Goal: Task Accomplishment & Management: Complete application form

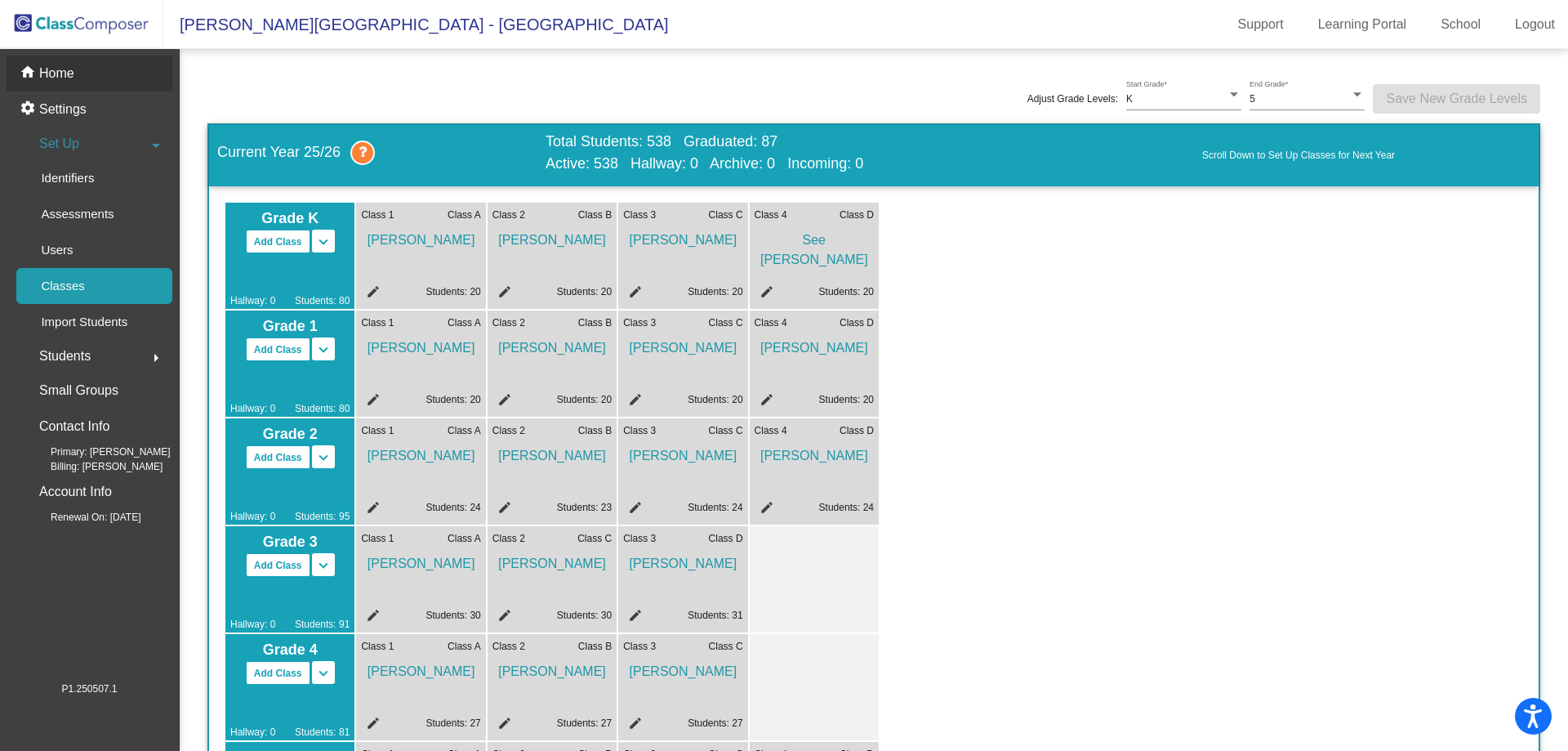
click at [96, 67] on div "home Home" at bounding box center [89, 74] width 166 height 36
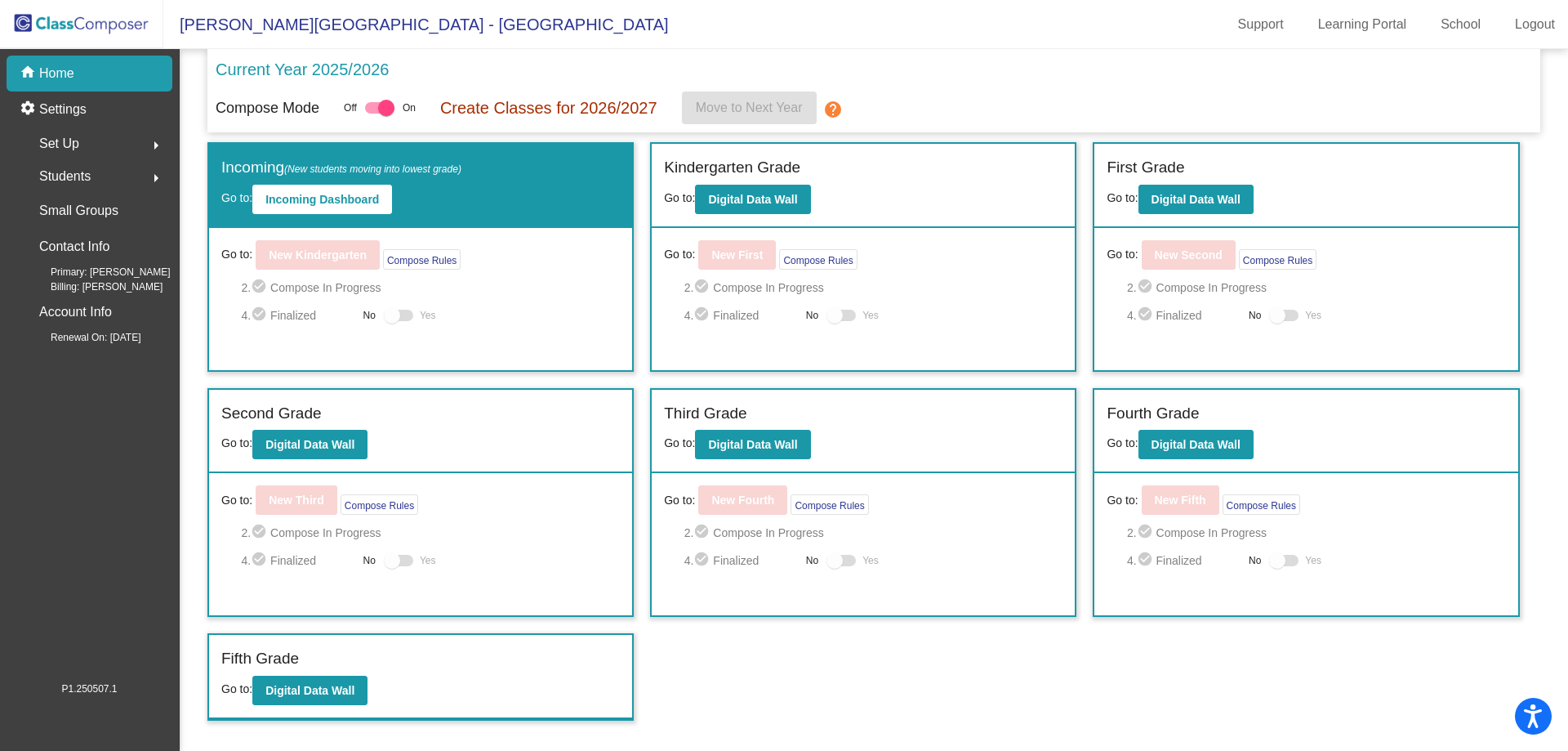
click at [718, 172] on label "Kindergarten Grade" at bounding box center [732, 168] width 137 height 24
click at [729, 194] on b "Digital Data Wall" at bounding box center [752, 199] width 89 height 13
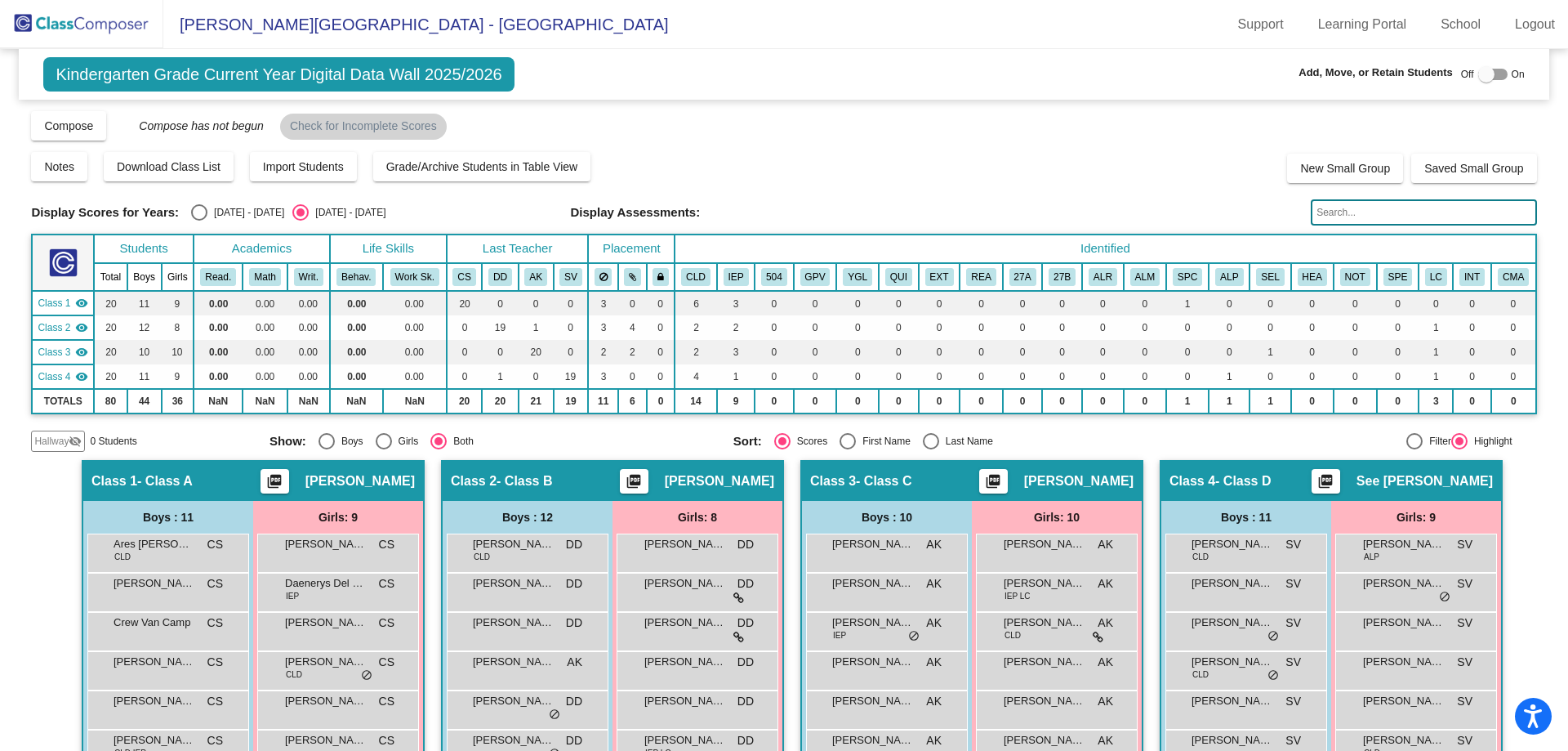
click at [62, 439] on span "Hallway" at bounding box center [51, 441] width 35 height 15
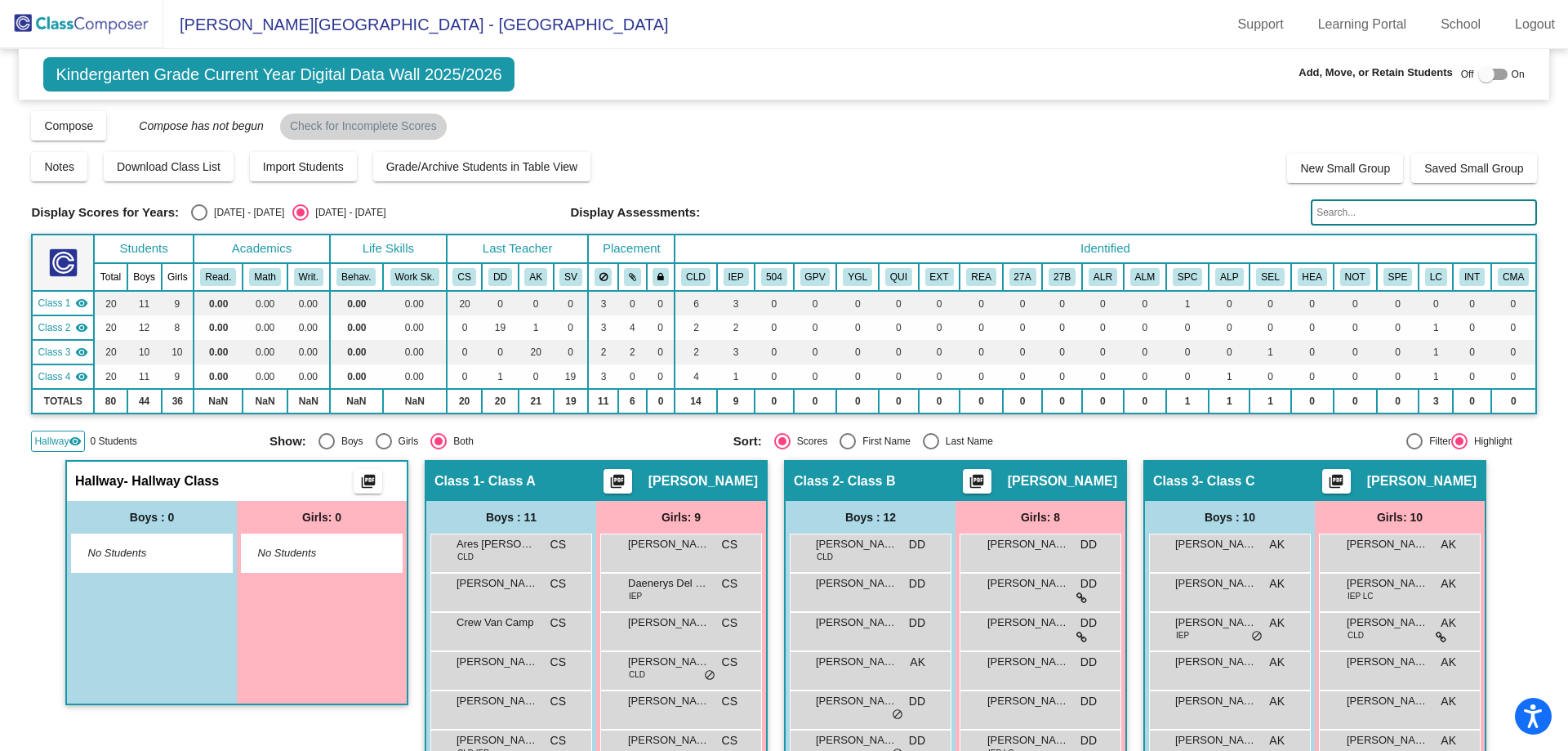
click at [1490, 83] on label at bounding box center [1493, 75] width 29 height 20
checkbox input "true"
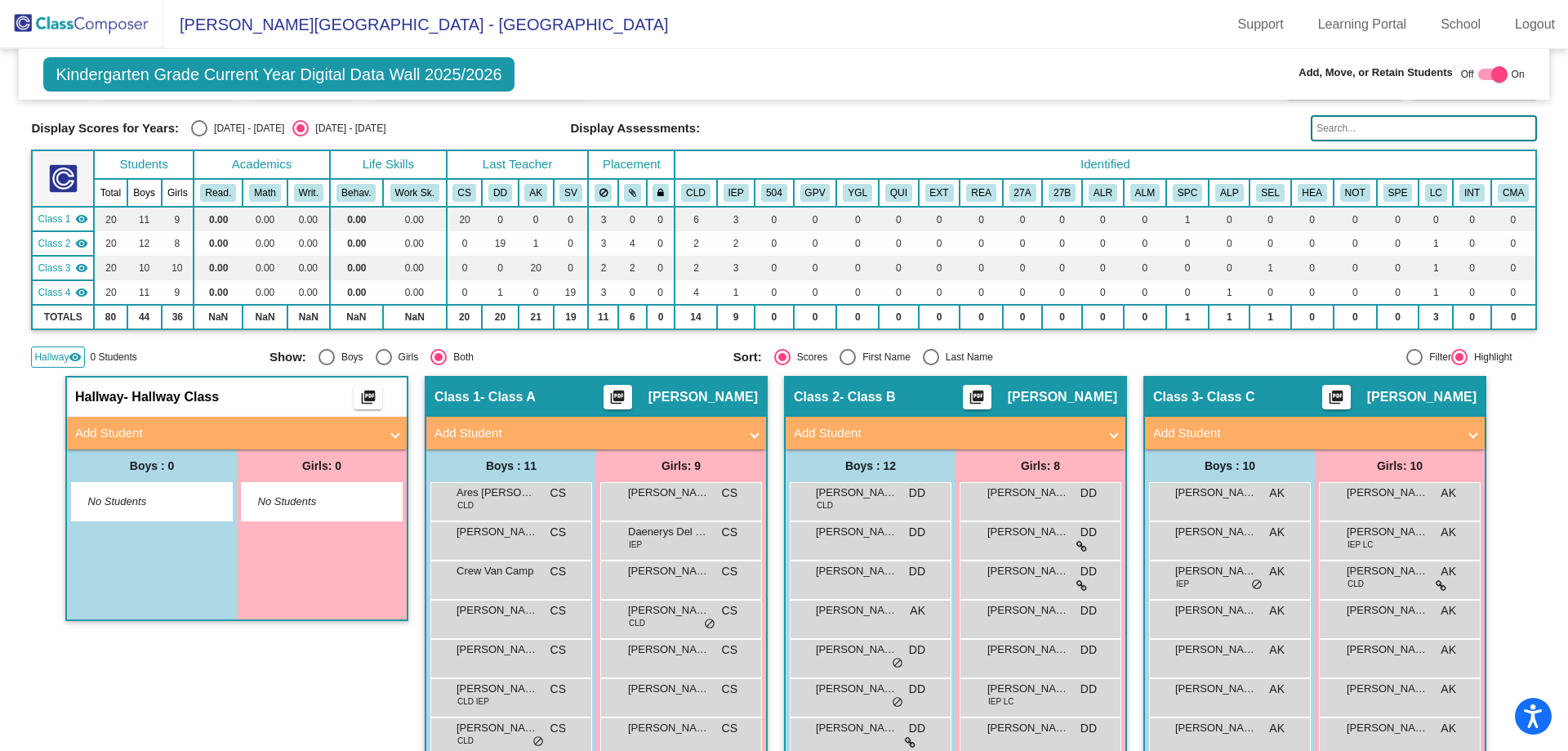
scroll to position [163, 0]
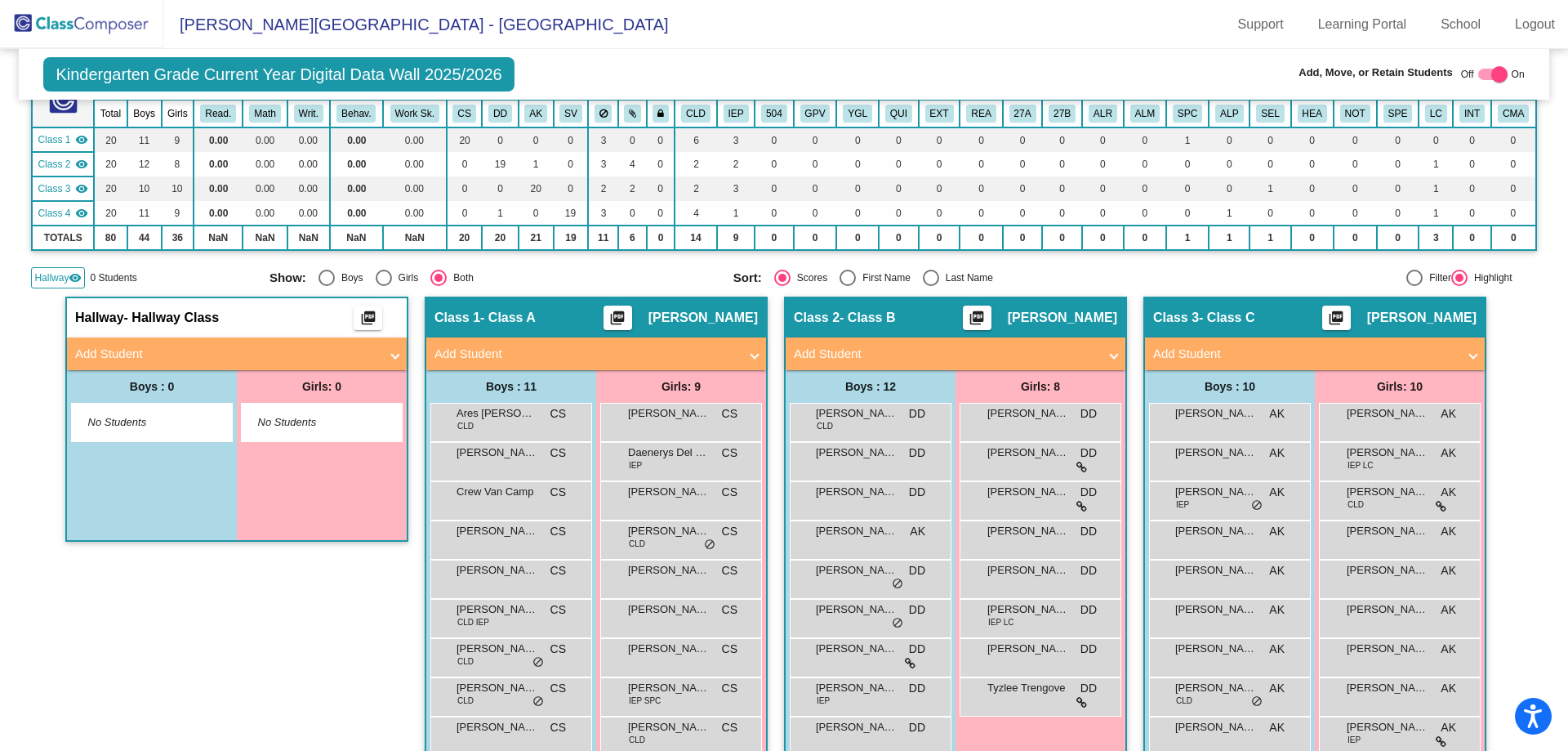
click at [384, 383] on div "Girls: 0" at bounding box center [321, 386] width 169 height 33
click at [392, 353] on span at bounding box center [395, 353] width 6 height 19
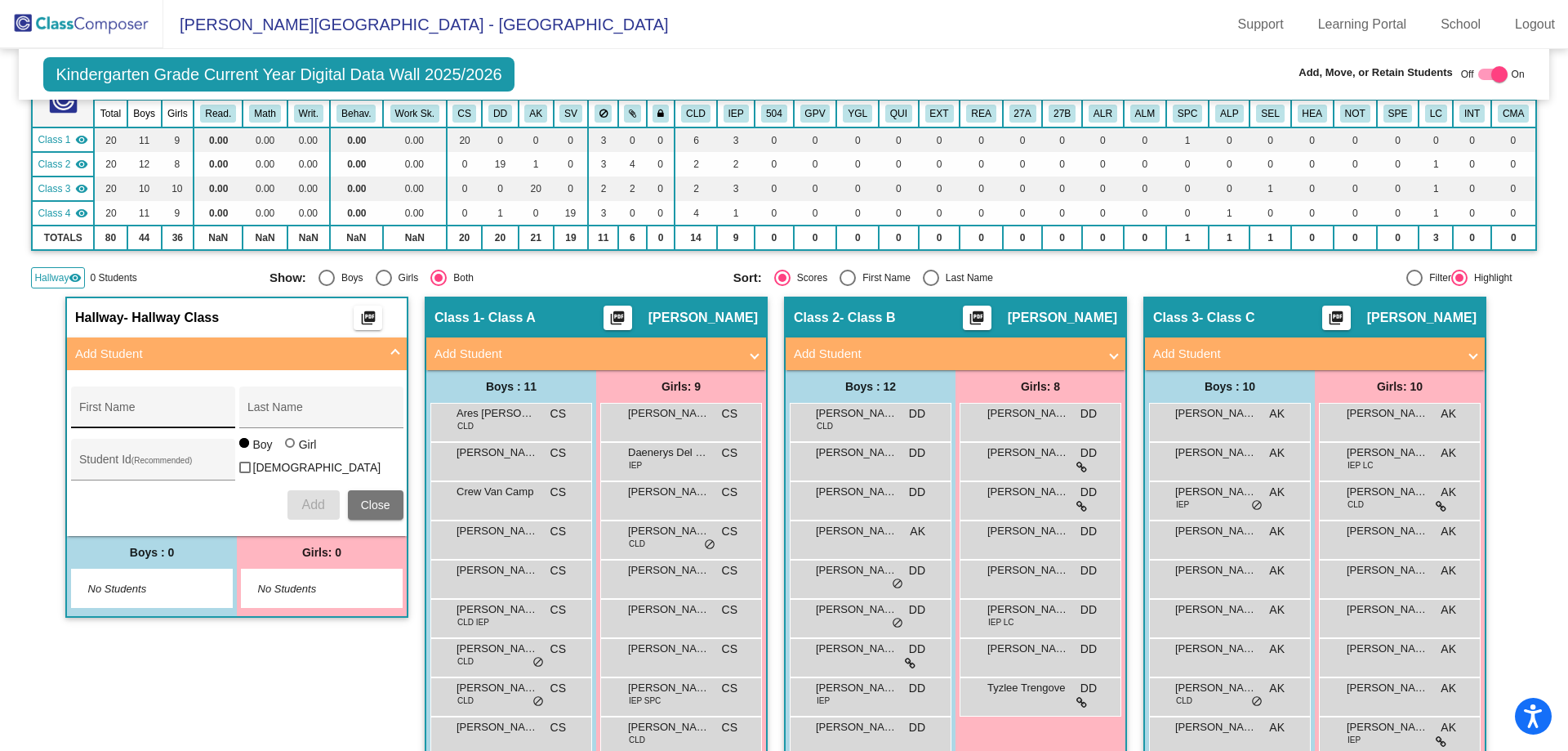
click at [106, 414] on input "First Name" at bounding box center [153, 413] width 147 height 13
click at [98, 452] on div "Student Id (Recommended)" at bounding box center [153, 459] width 164 height 42
click at [98, 453] on div "Student Id (Recommended)" at bounding box center [153, 463] width 147 height 34
paste input "878529777"
type input "878529777"
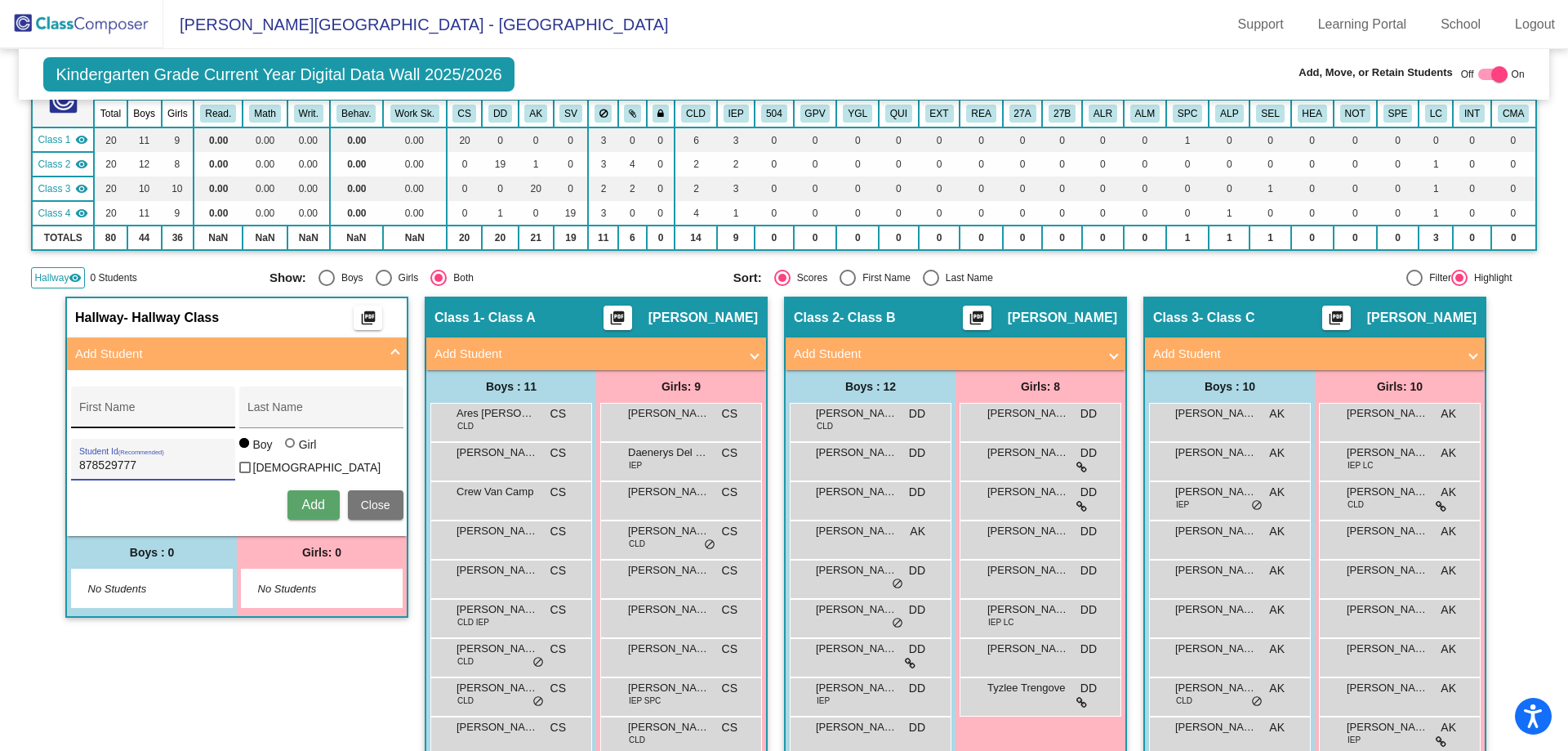
click at [122, 423] on div "First Name" at bounding box center [153, 412] width 147 height 34
click at [123, 414] on input "First Name" at bounding box center [153, 413] width 147 height 13
drag, startPoint x: 122, startPoint y: 549, endPoint x: 119, endPoint y: 530, distance: 19.2
click at [122, 549] on div "Boys : 0" at bounding box center [151, 552] width 169 height 33
click at [109, 412] on input "First Name" at bounding box center [153, 413] width 147 height 13
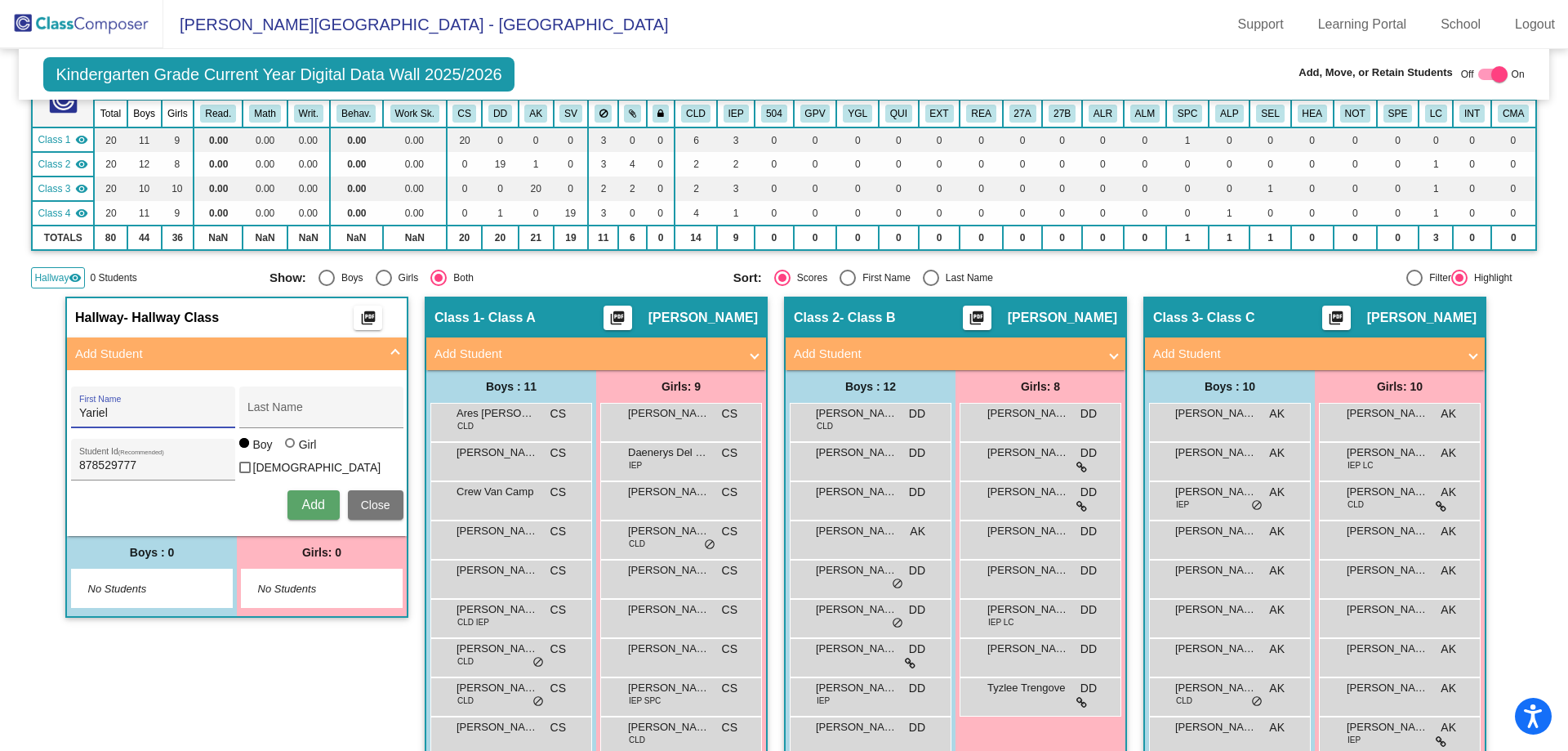
type input "Yariel"
type input "[PERSON_NAME]"
click at [323, 506] on button "Add" at bounding box center [313, 504] width 52 height 29
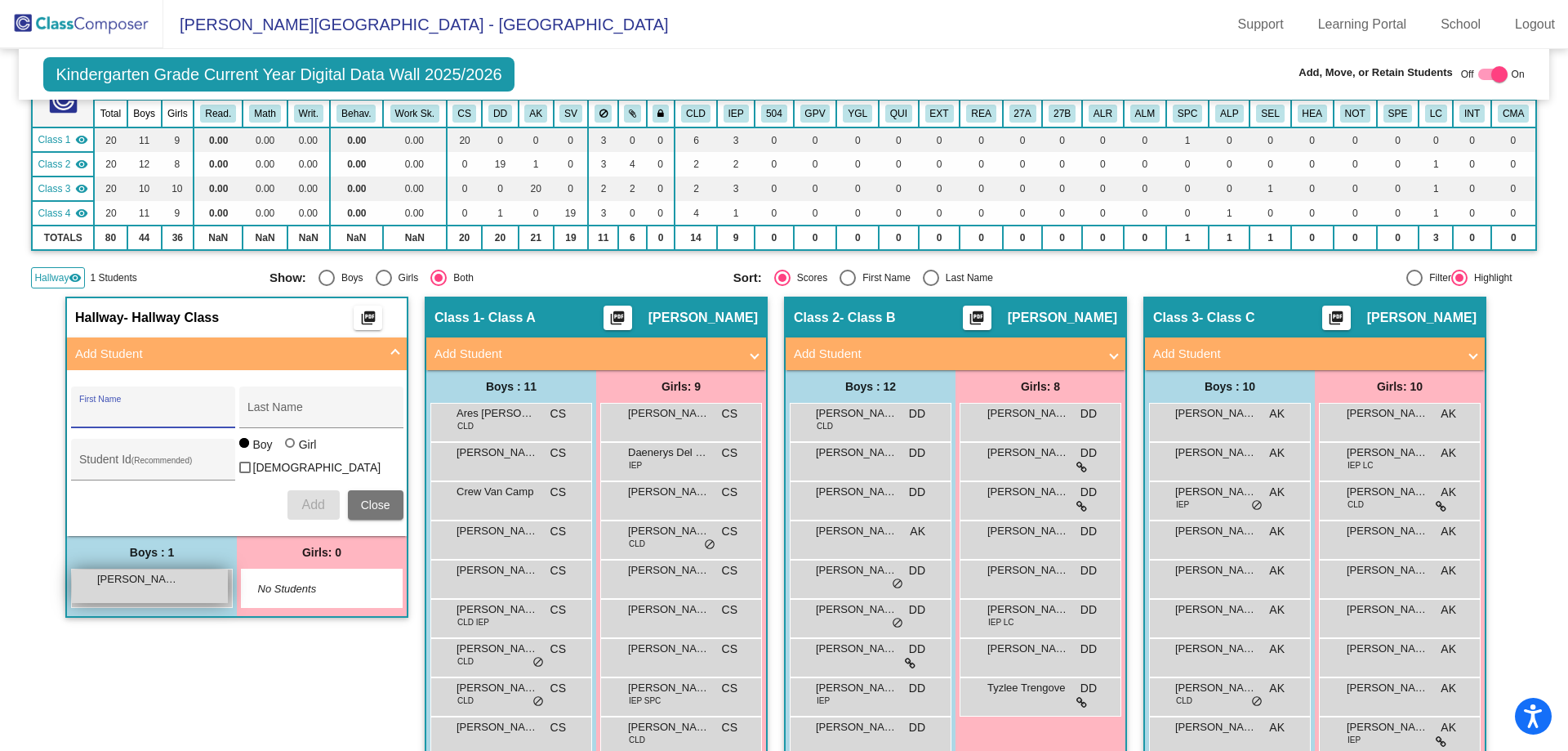
click at [162, 589] on div "[PERSON_NAME] lock do_not_disturb_alt" at bounding box center [150, 586] width 156 height 34
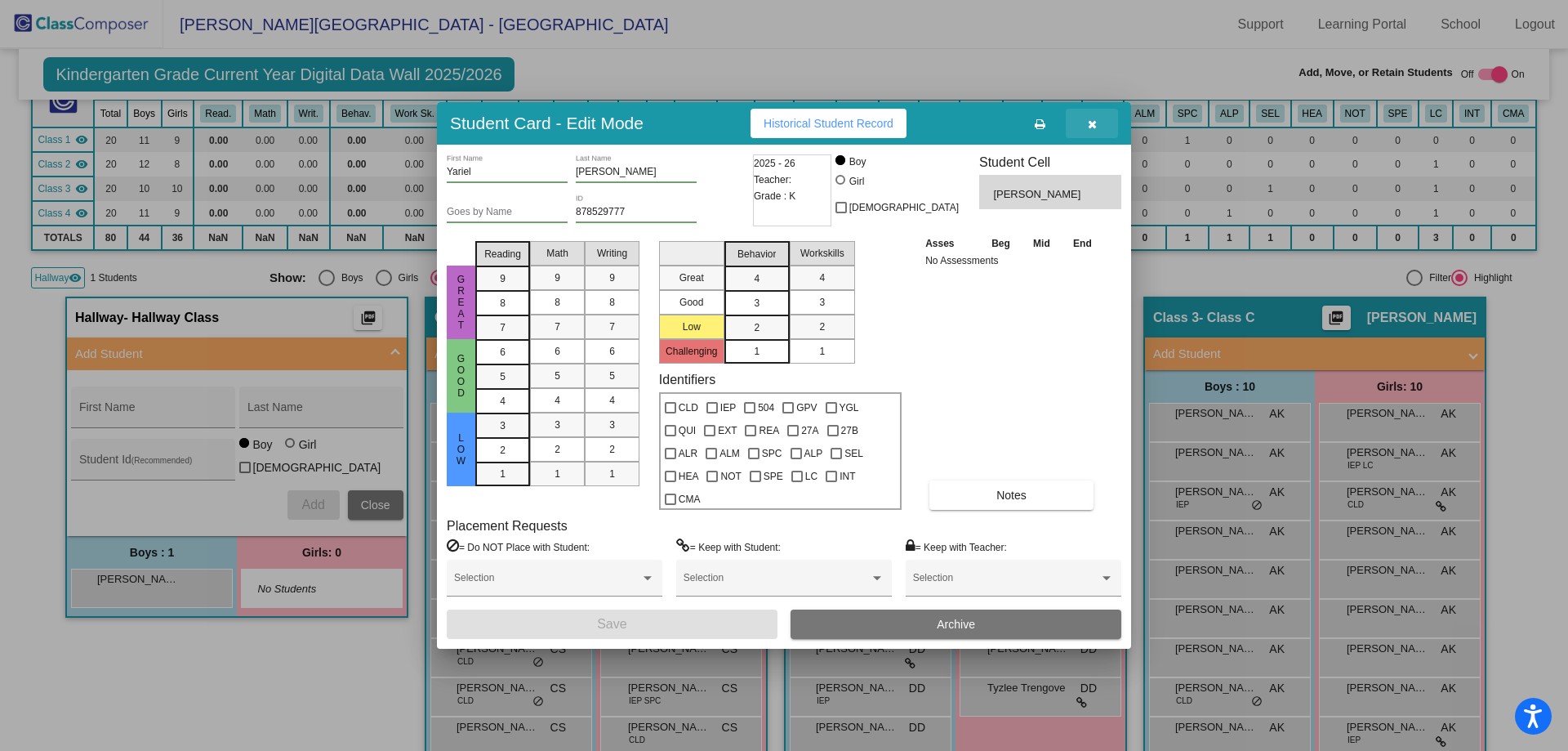
click at [1091, 130] on icon "button" at bounding box center [1092, 123] width 9 height 12
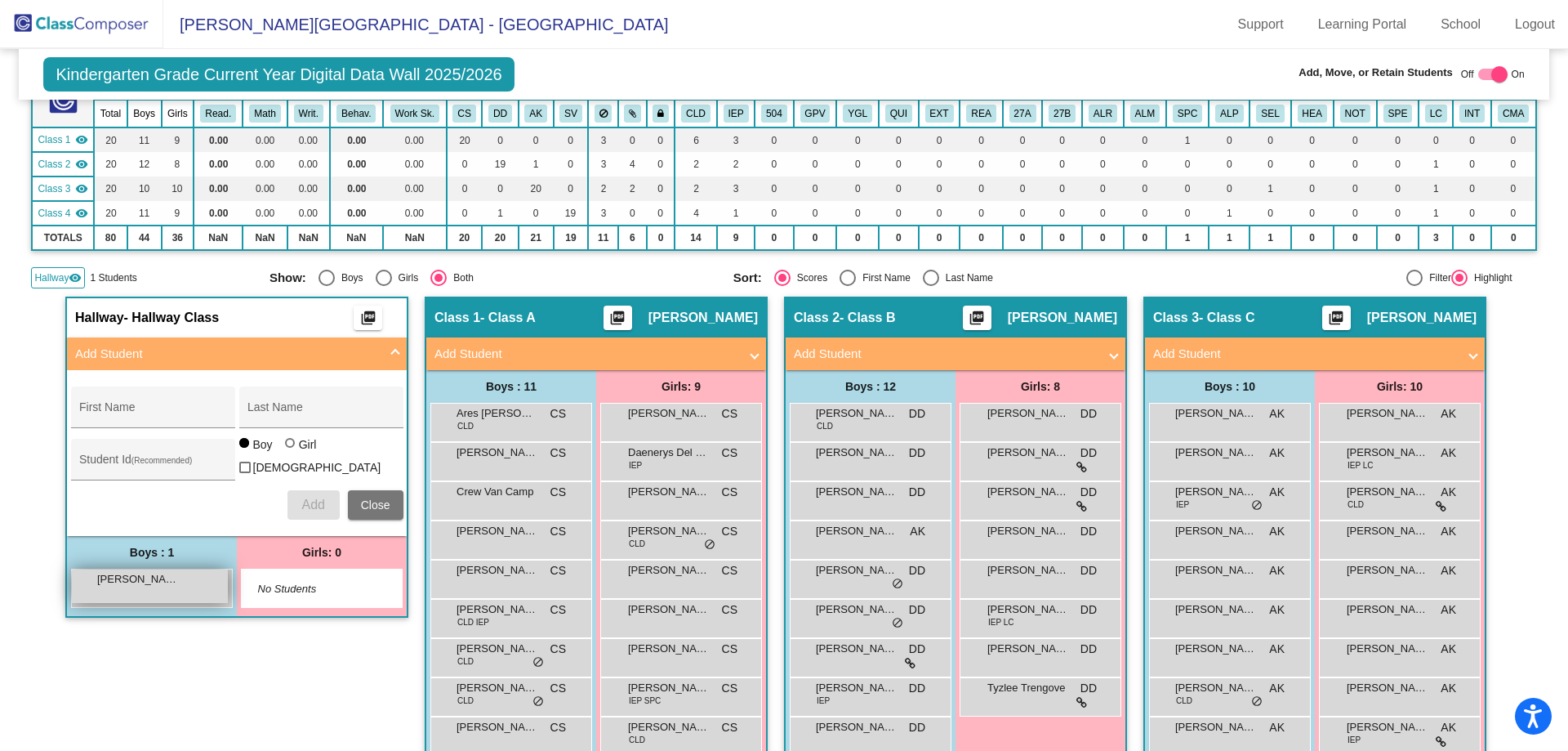
click at [156, 597] on div "[PERSON_NAME] lock do_not_disturb_alt" at bounding box center [150, 586] width 156 height 34
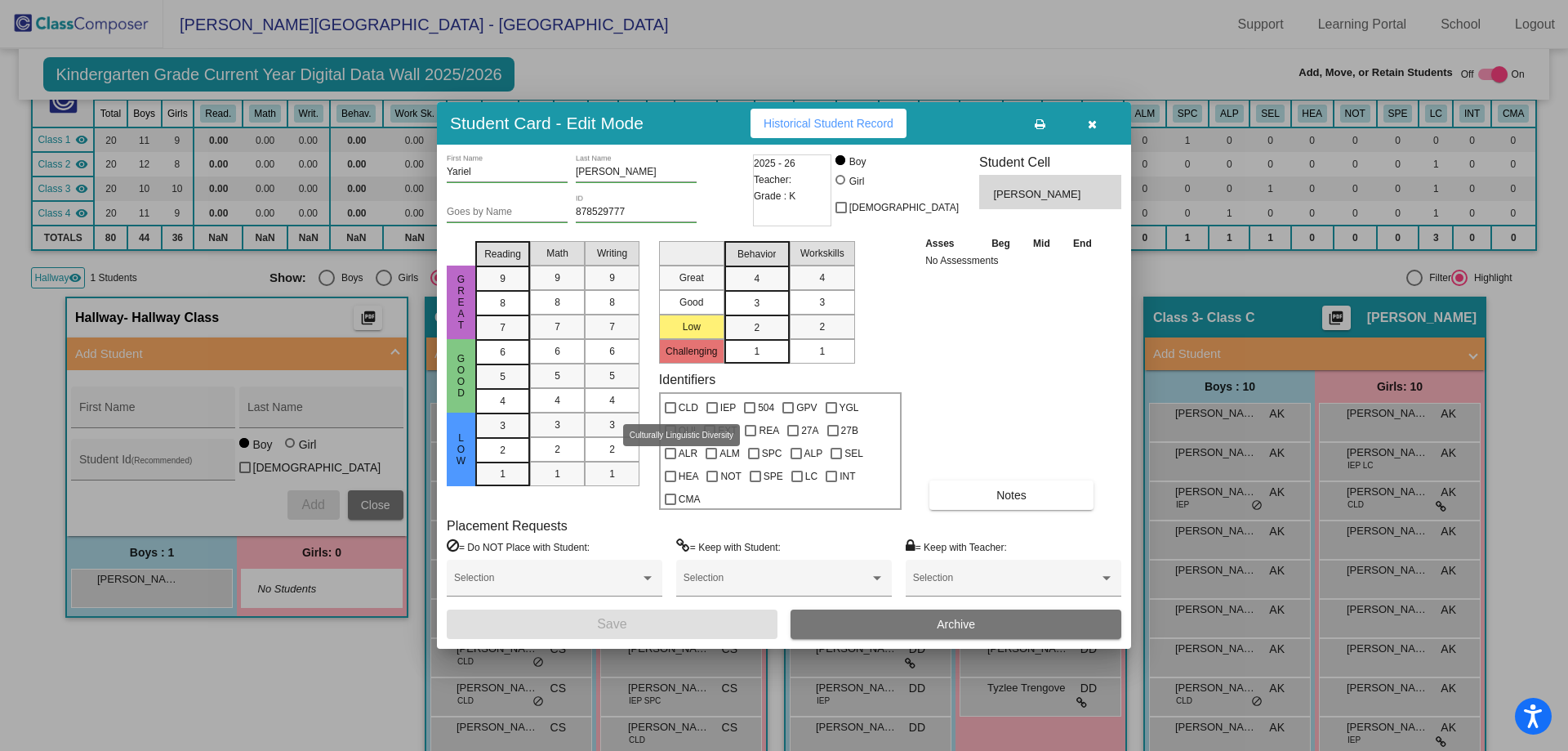
click at [689, 405] on span "CLD" at bounding box center [689, 407] width 20 height 20
click at [671, 414] on input "CLD" at bounding box center [670, 414] width 1 height 1
checkbox input "true"
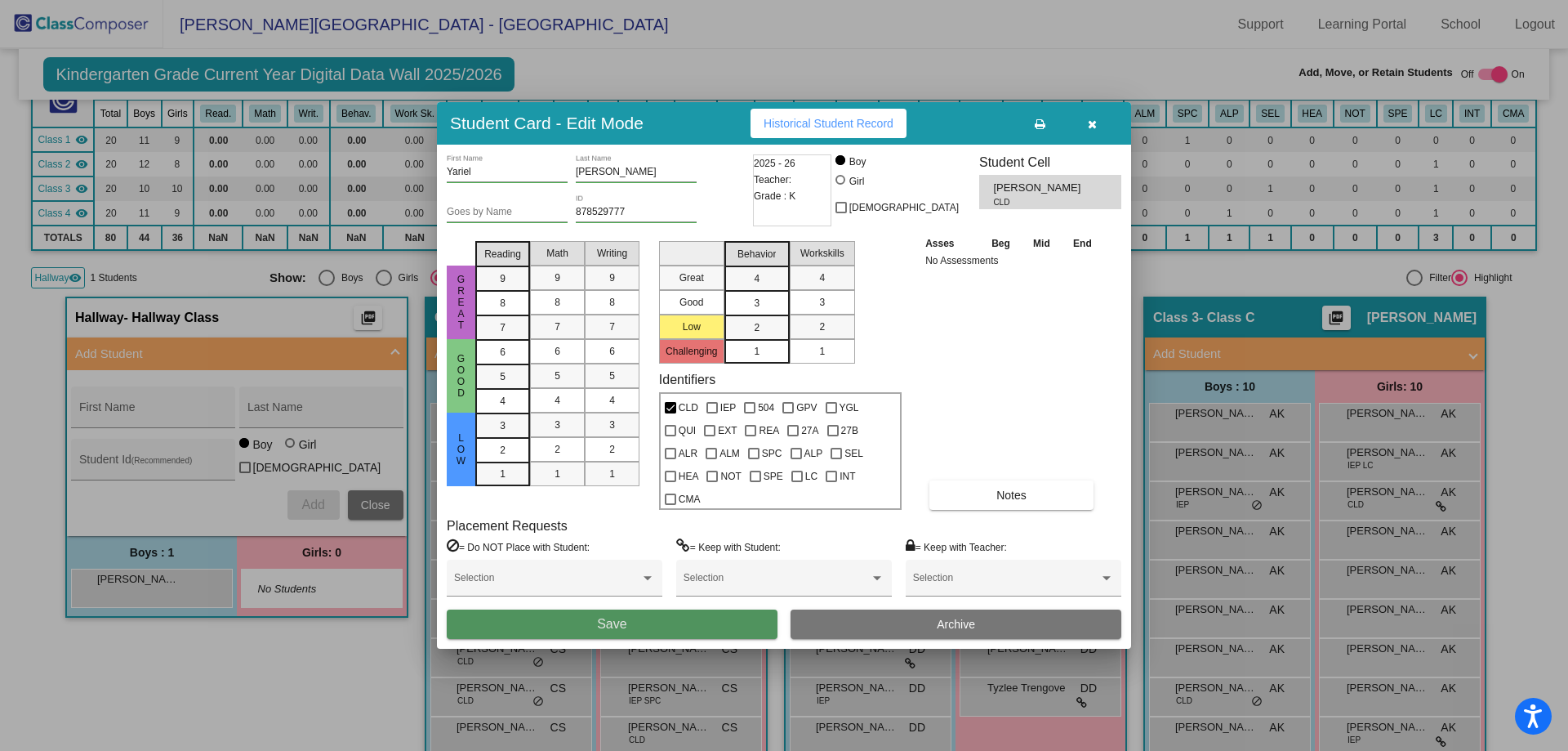
click at [706, 617] on button "Save" at bounding box center [611, 624] width 331 height 29
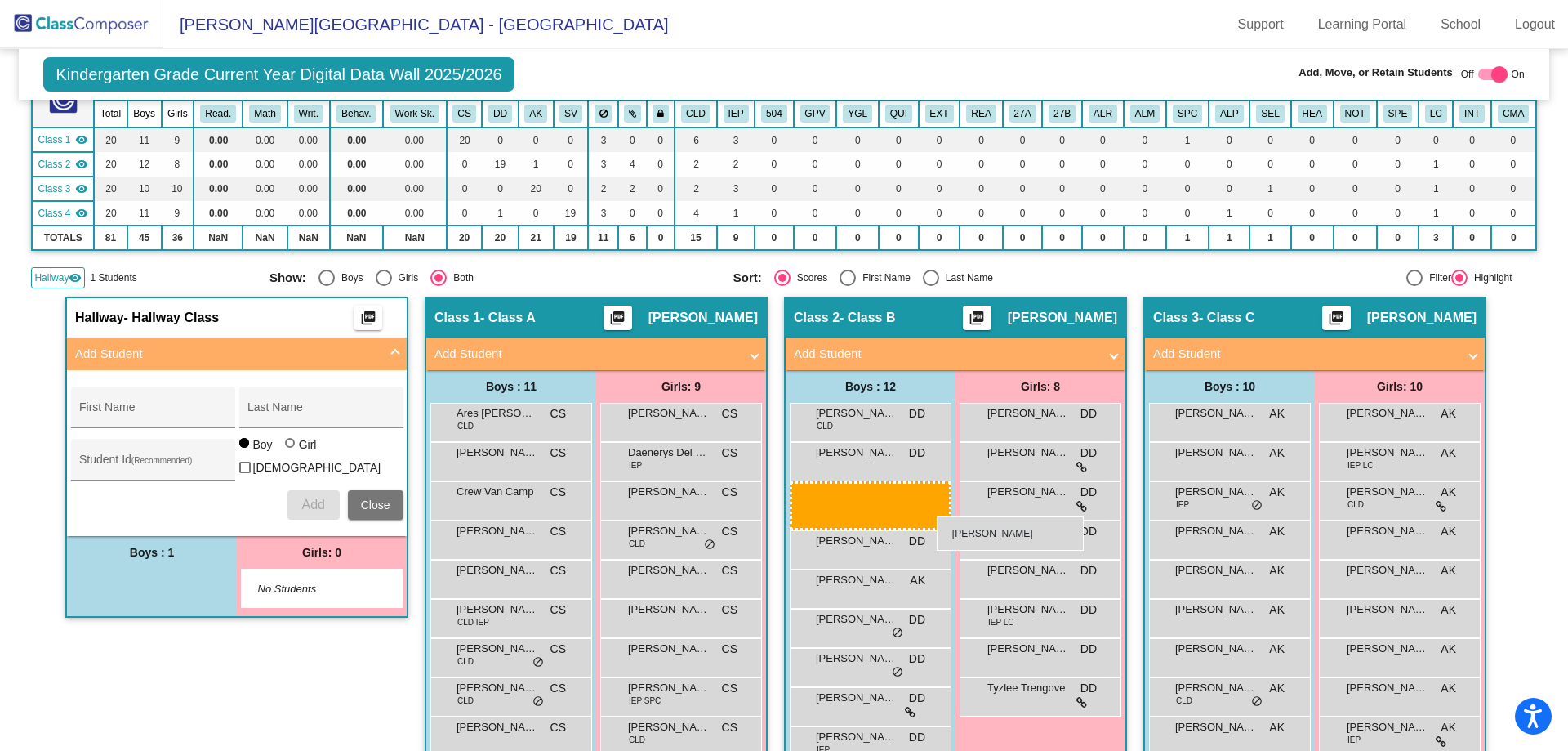
drag, startPoint x: 217, startPoint y: 578, endPoint x: 937, endPoint y: 517, distance: 722.6
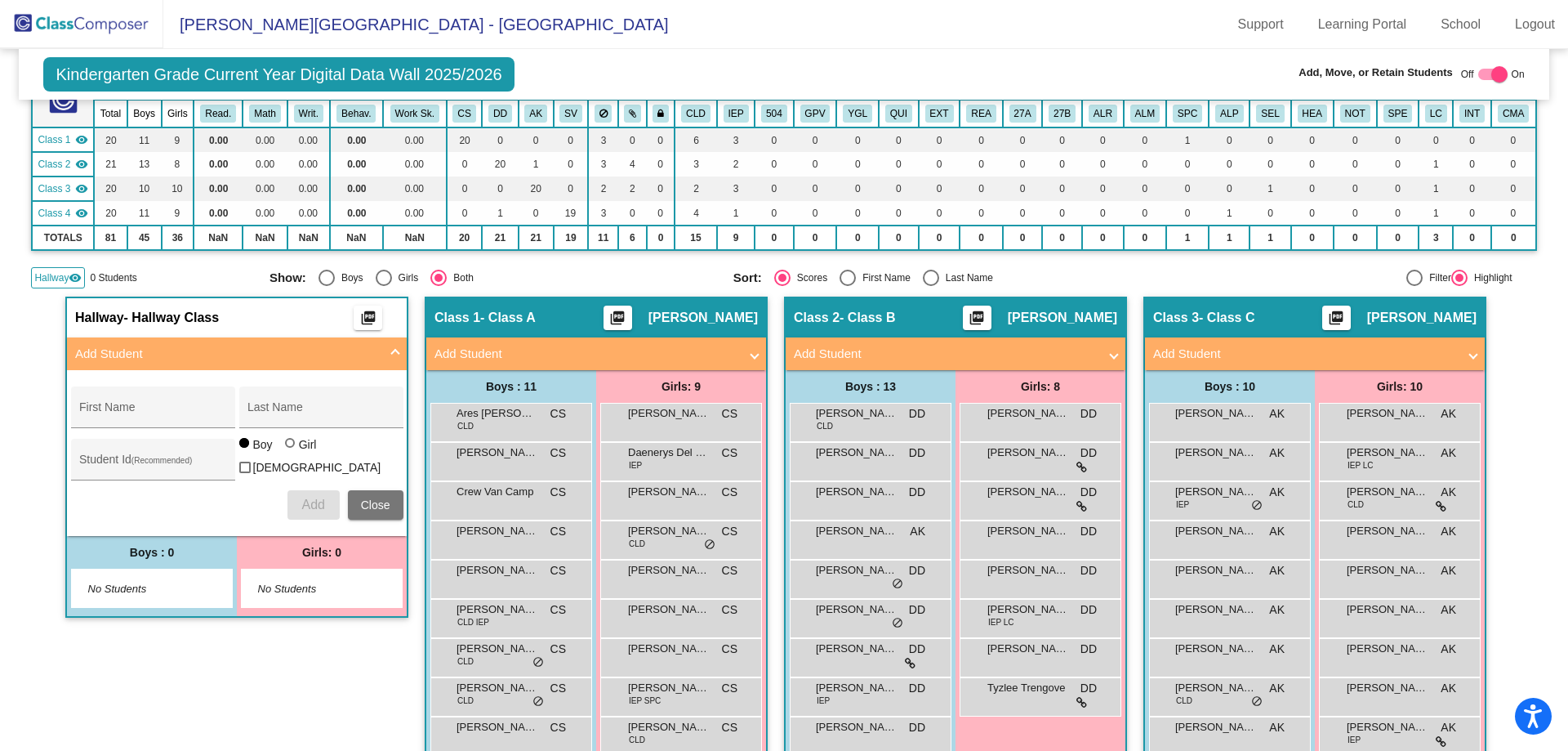
click at [400, 502] on div "First Name Last Name Student Id (Recommended) Boy Girl [DEMOGRAPHIC_DATA] Add C…" at bounding box center [237, 453] width 349 height 149
click at [392, 508] on button "Close" at bounding box center [375, 504] width 56 height 29
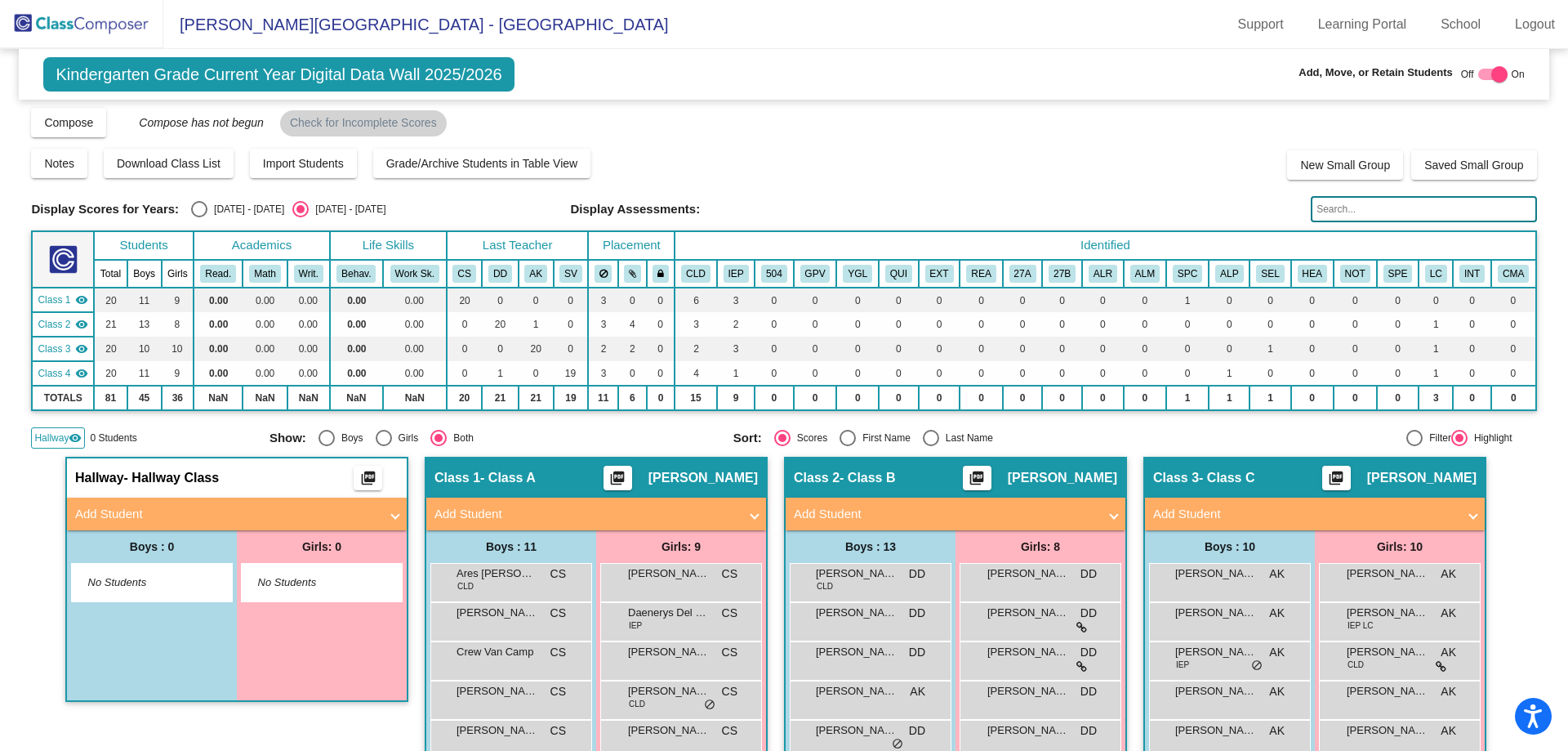
scroll to position [0, 0]
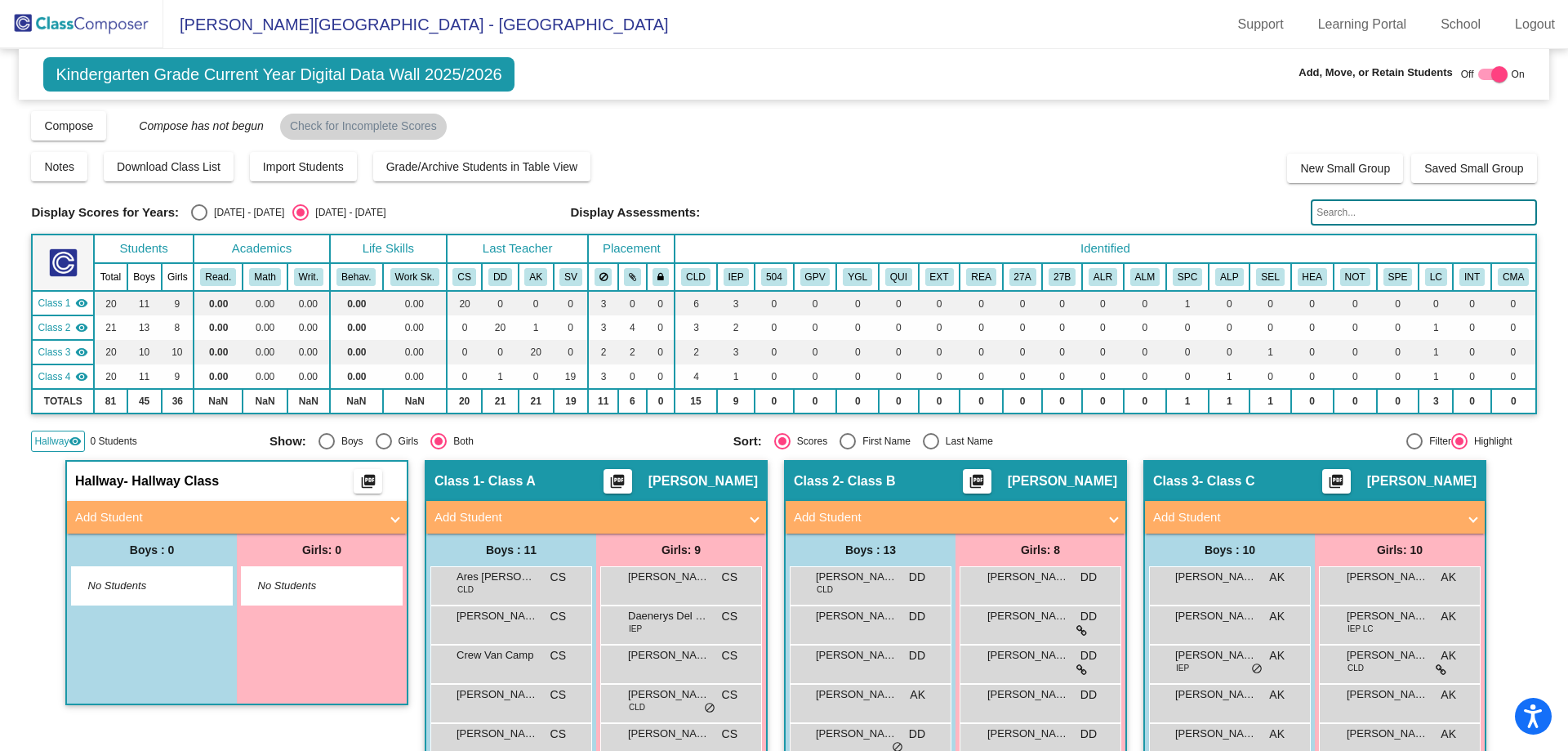
click at [83, 22] on img at bounding box center [82, 24] width 163 height 48
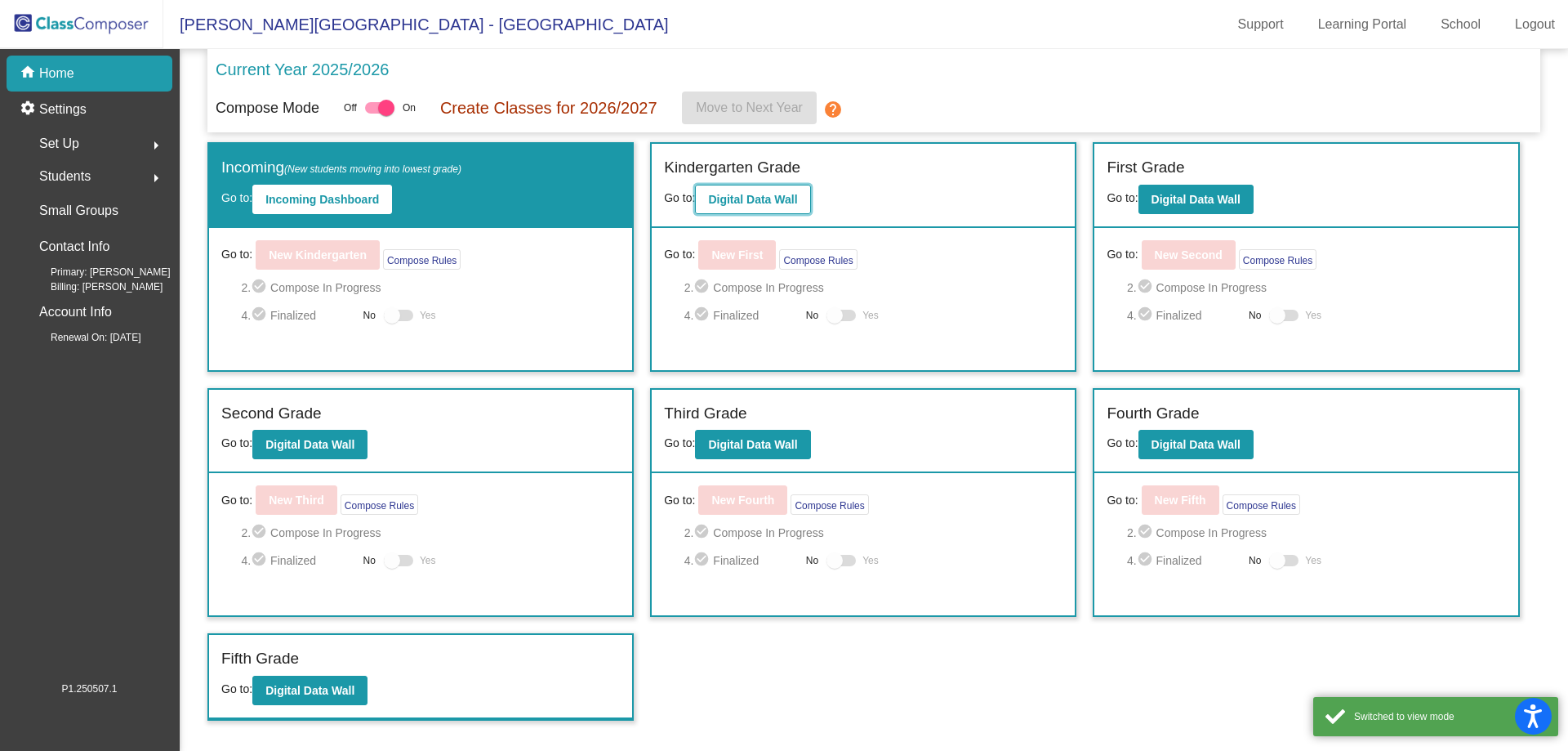
click at [779, 200] on b "Digital Data Wall" at bounding box center [752, 199] width 89 height 13
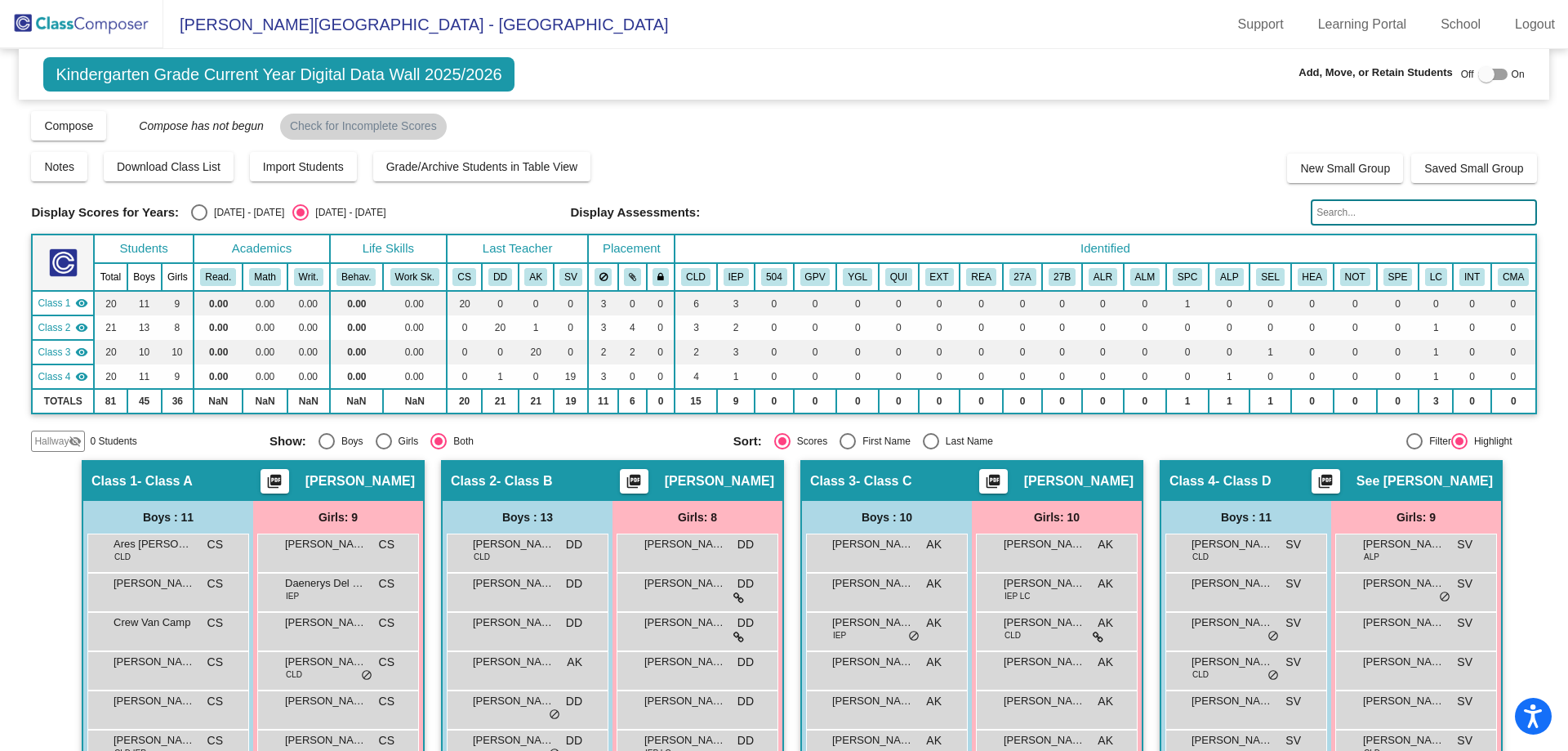
click at [127, 29] on img at bounding box center [82, 24] width 163 height 48
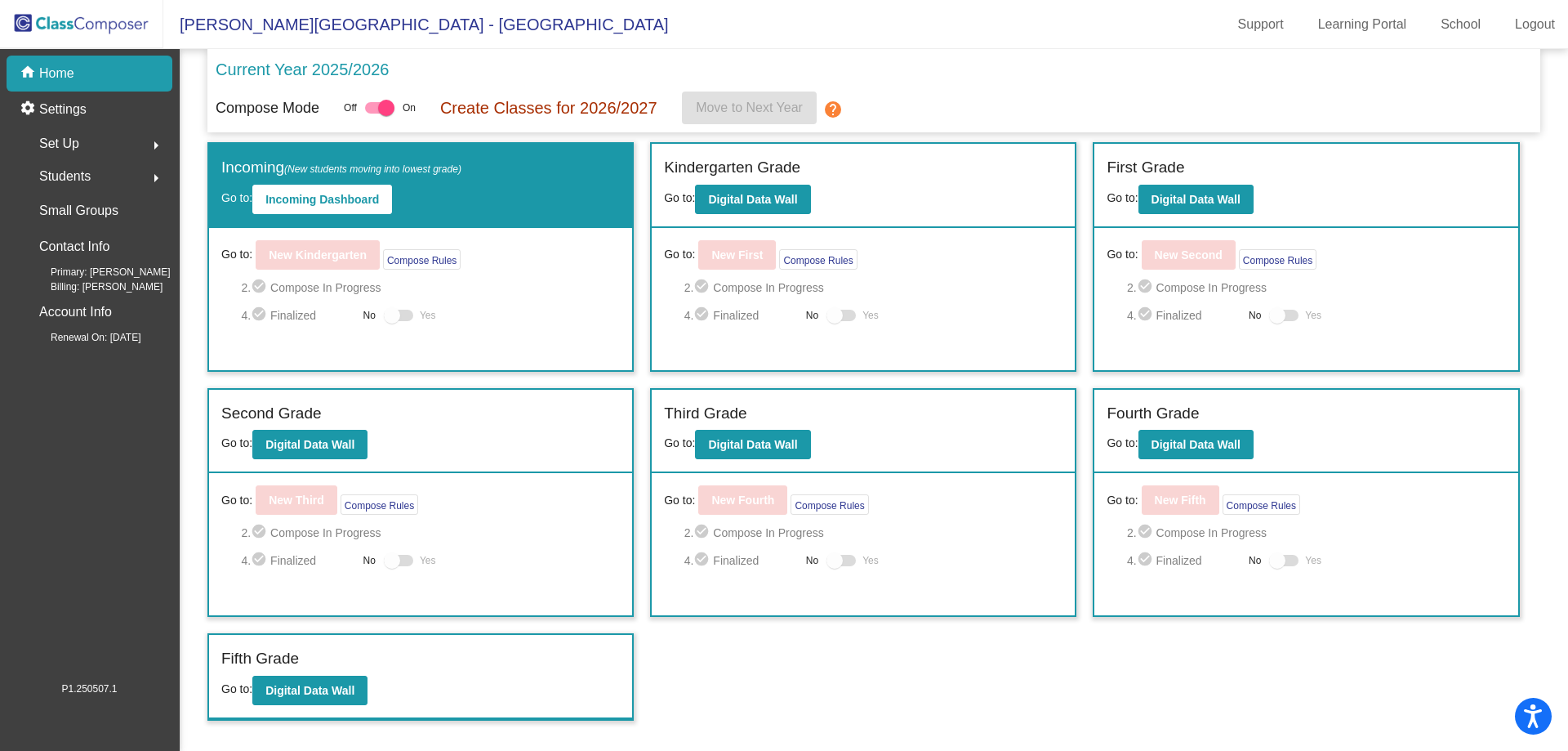
click at [87, 148] on div "Set Up arrow_right" at bounding box center [94, 144] width 156 height 33
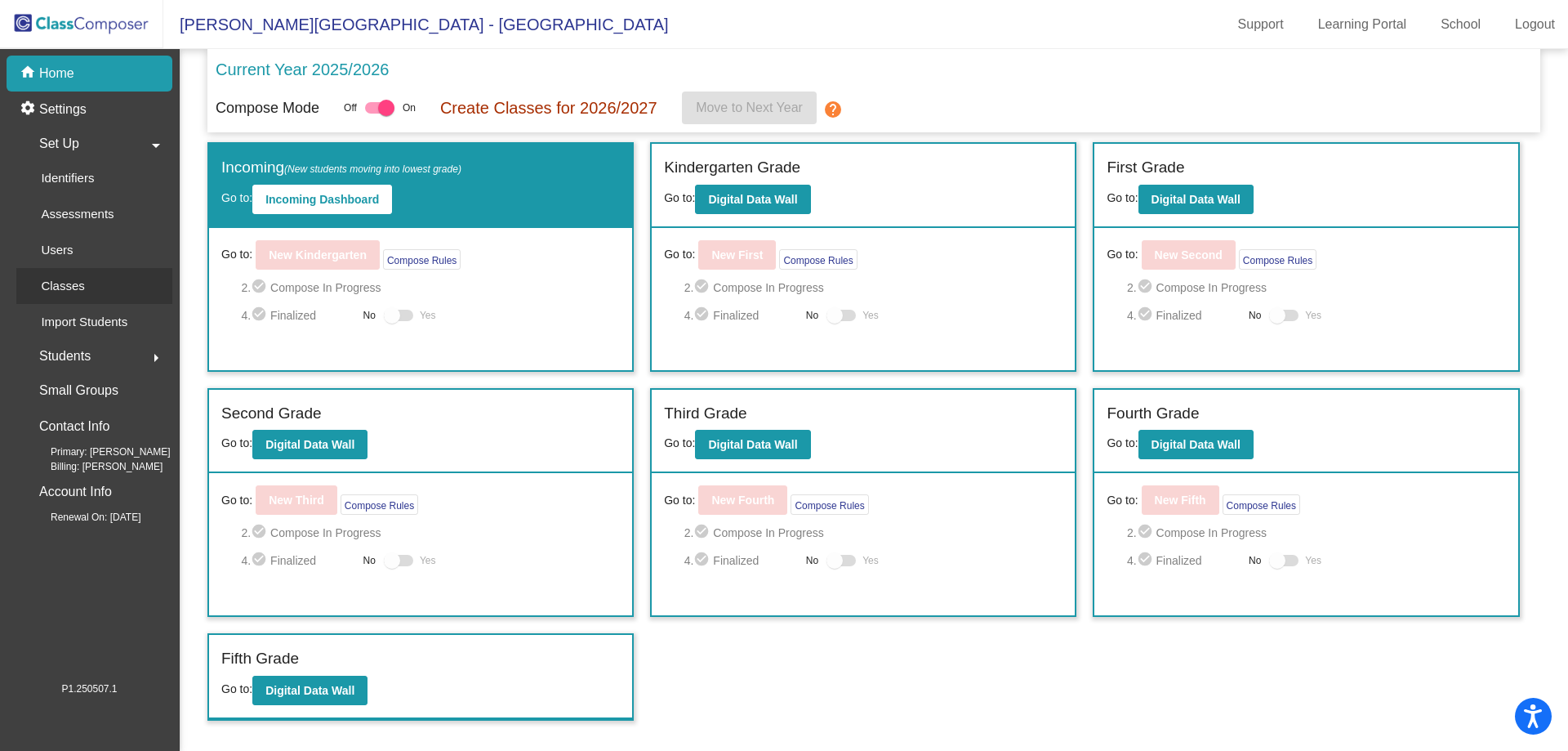
click at [91, 293] on div "Classes" at bounding box center [57, 286] width 82 height 36
